Goal: Book appointment/travel/reservation

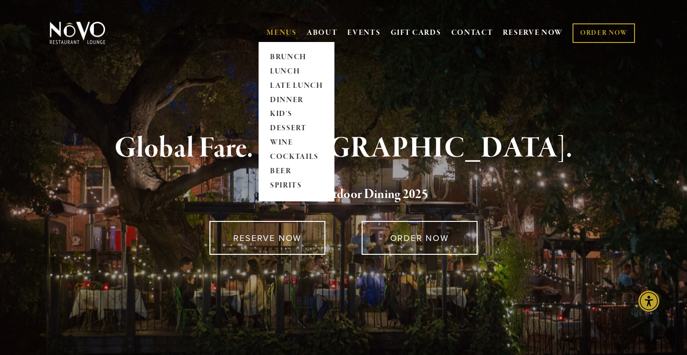
click at [281, 31] on link "MENUS" at bounding box center [282, 33] width 30 height 10
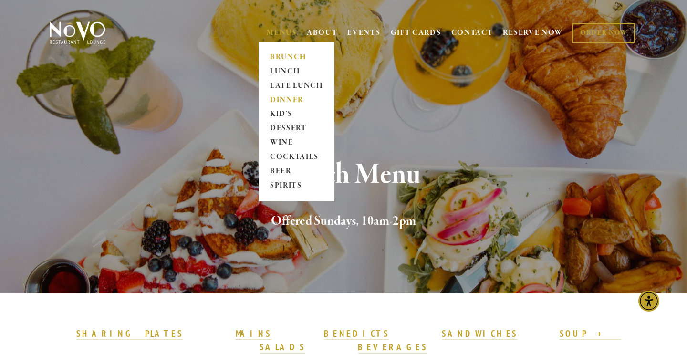
click at [282, 100] on link "DINNER" at bounding box center [297, 100] width 60 height 14
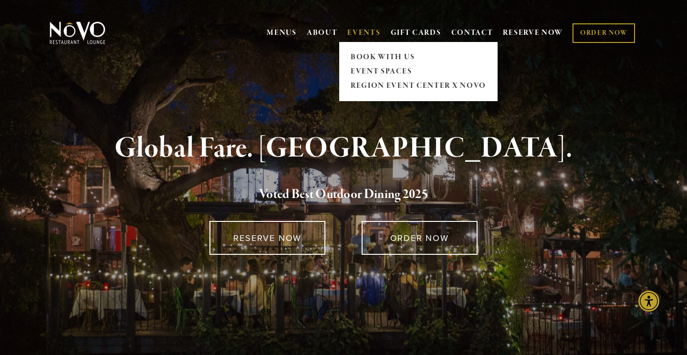
click at [362, 38] on link "EVENTS" at bounding box center [363, 33] width 33 height 10
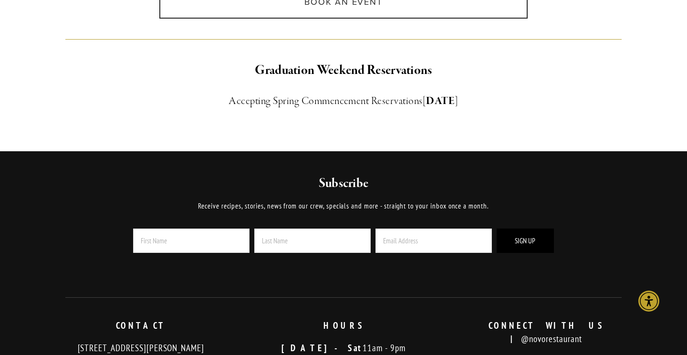
scroll to position [1054, 0]
